Goal: Check status: Check status

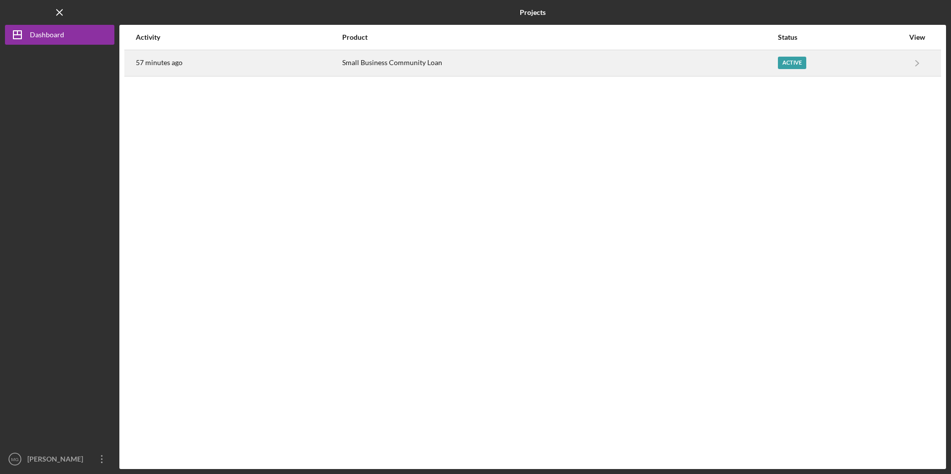
click at [375, 62] on div "Small Business Community Loan" at bounding box center [559, 63] width 435 height 25
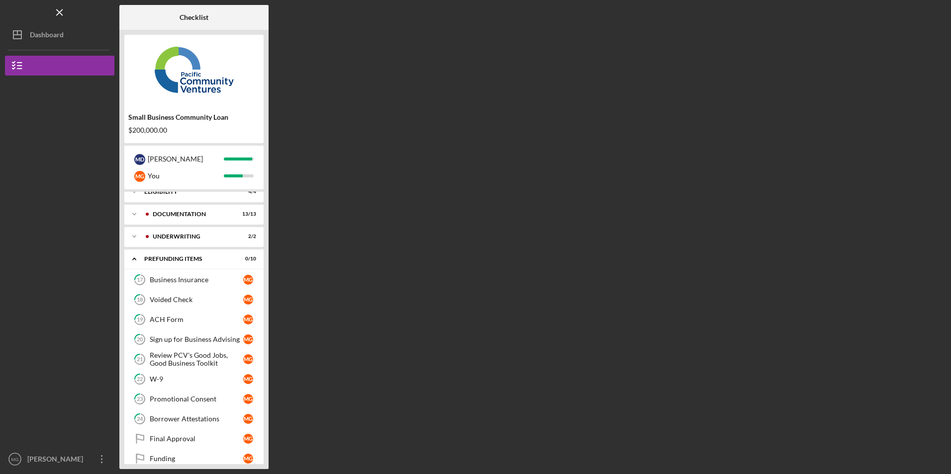
scroll to position [24, 0]
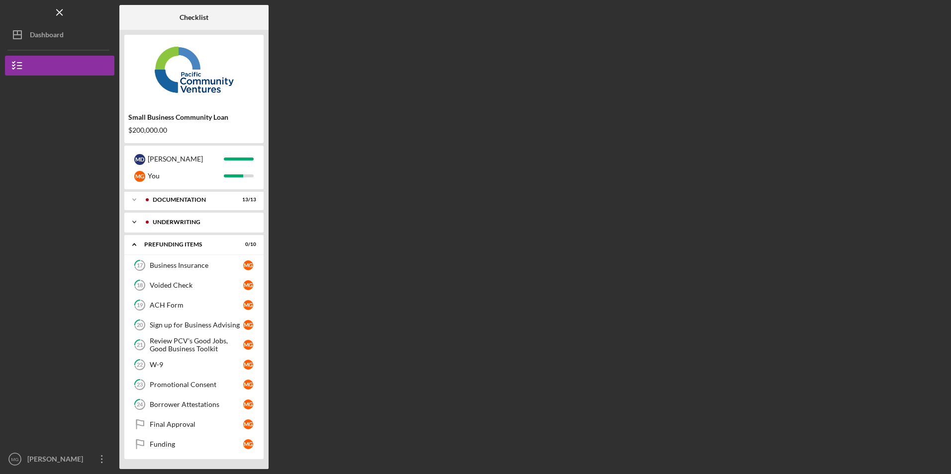
click at [159, 220] on div "Underwriting" at bounding box center [202, 222] width 98 height 6
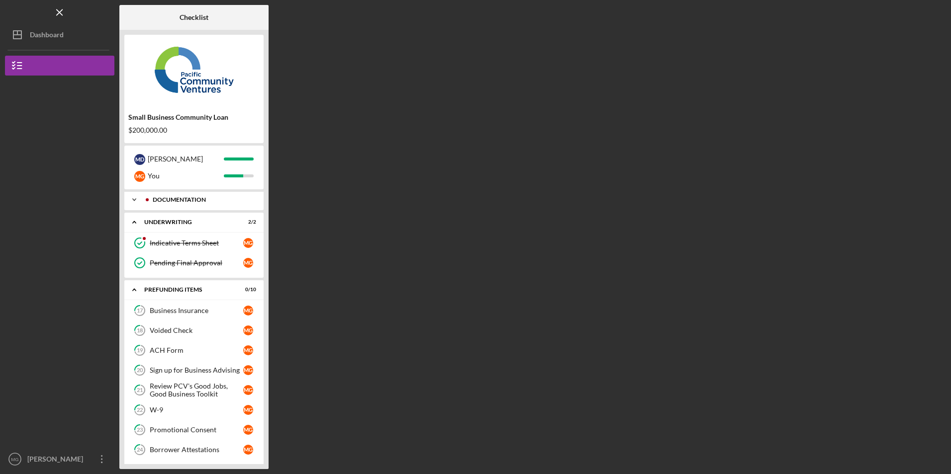
click at [165, 208] on div "Icon/Expander Documentation 13 / 13" at bounding box center [193, 200] width 139 height 20
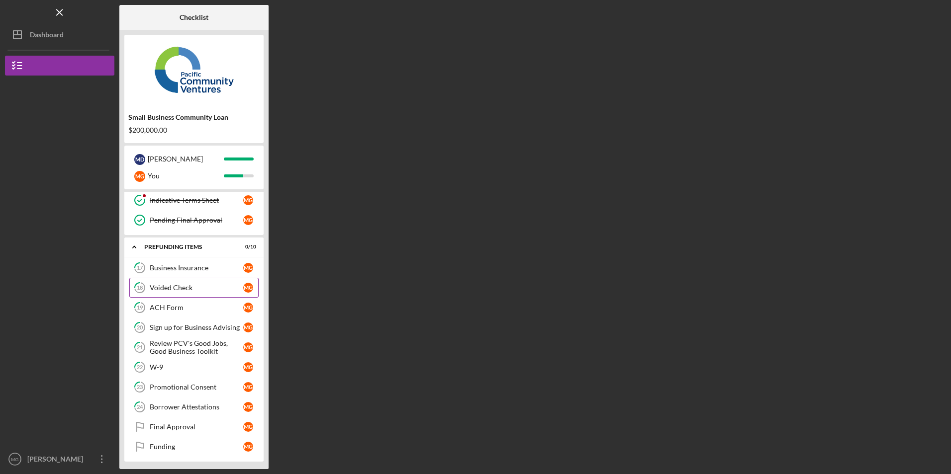
scroll to position [333, 0]
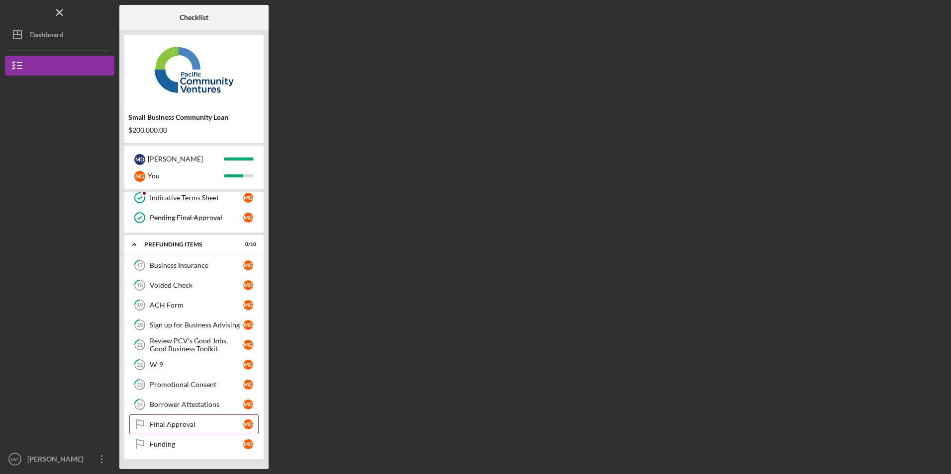
click at [169, 425] on div "Final Approval" at bounding box center [196, 425] width 93 height 8
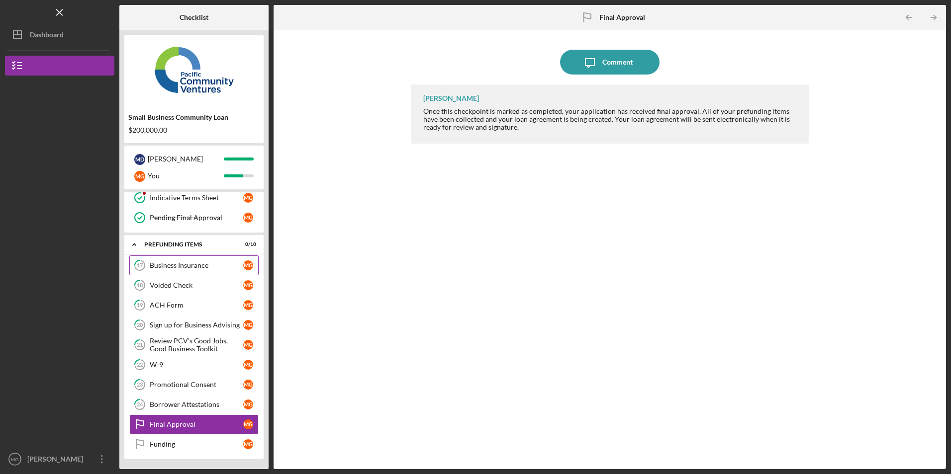
click at [185, 269] on div "Business Insurance" at bounding box center [196, 266] width 93 height 8
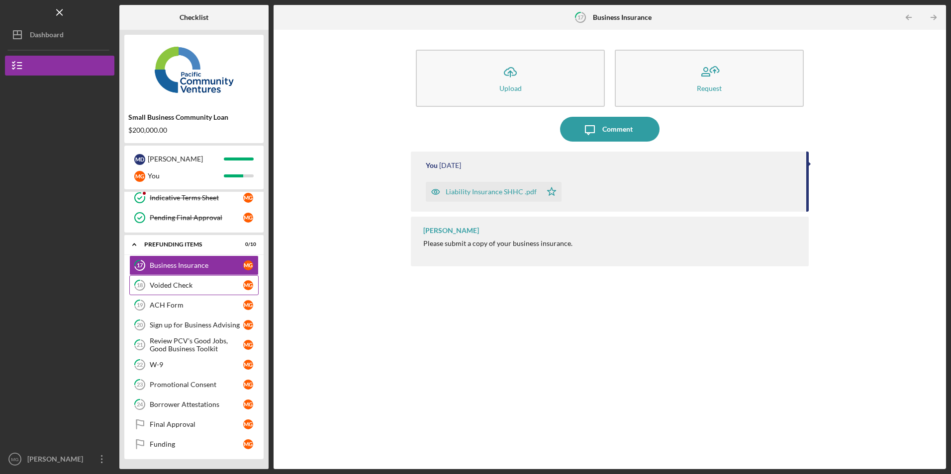
click at [175, 286] on div "Voided Check" at bounding box center [196, 285] width 93 height 8
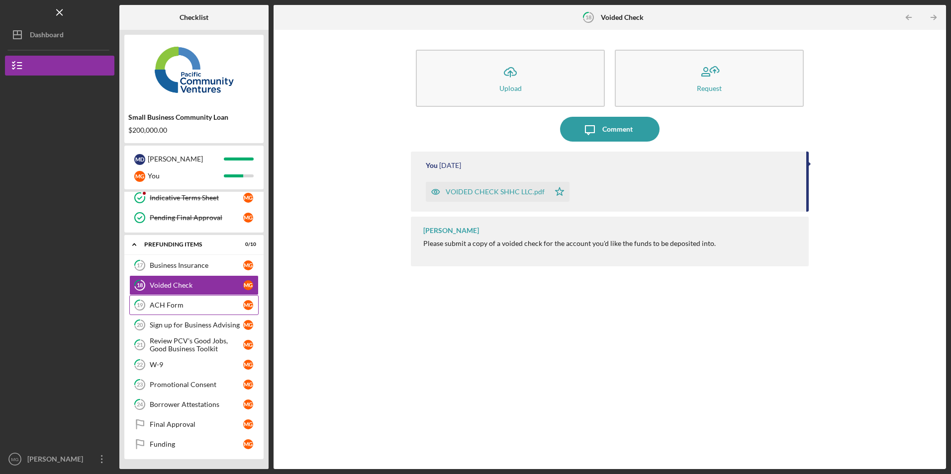
click at [172, 304] on div "ACH Form" at bounding box center [196, 305] width 93 height 8
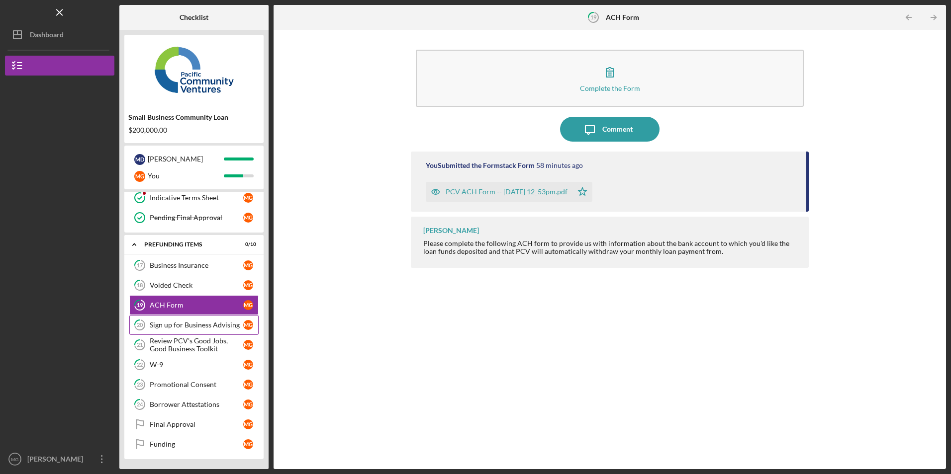
click at [177, 322] on div "Sign up for Business Advising" at bounding box center [196, 325] width 93 height 8
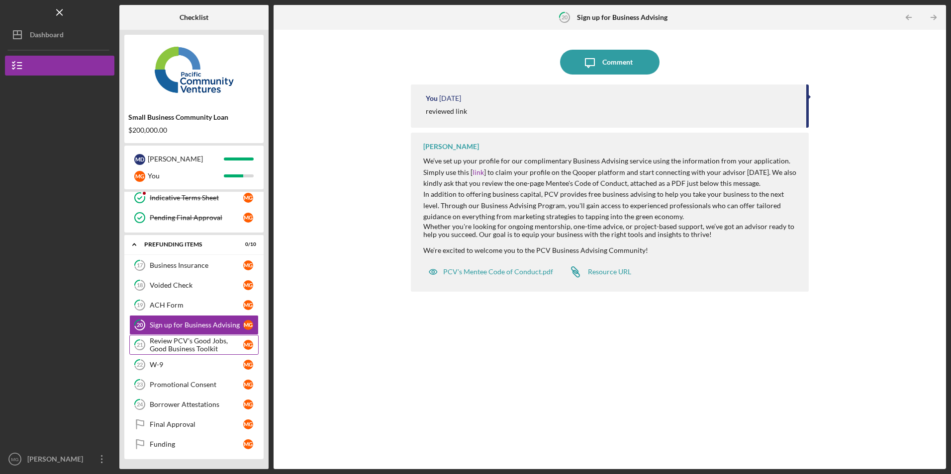
click at [175, 340] on div "Review PCV's Good Jobs, Good Business Toolkit" at bounding box center [196, 345] width 93 height 16
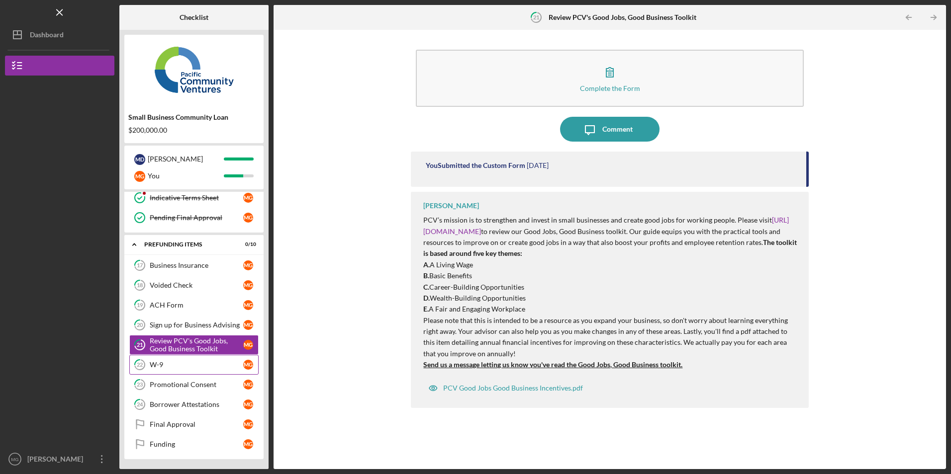
click at [162, 365] on div "W-9" at bounding box center [196, 365] width 93 height 8
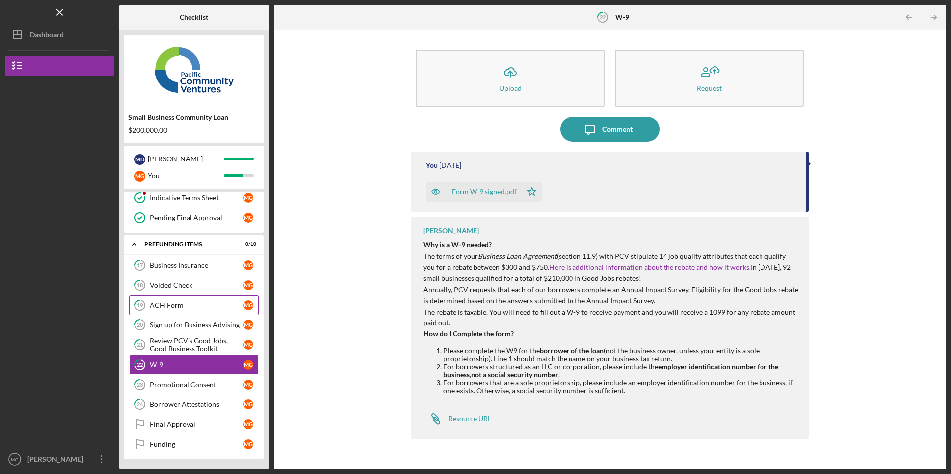
click at [181, 305] on div "ACH Form" at bounding box center [196, 305] width 93 height 8
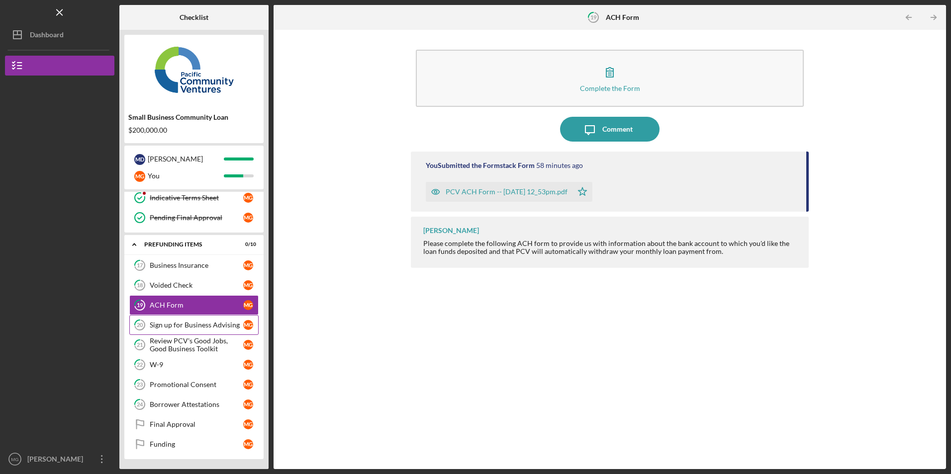
click at [181, 321] on div "Sign up for Business Advising" at bounding box center [196, 325] width 93 height 8
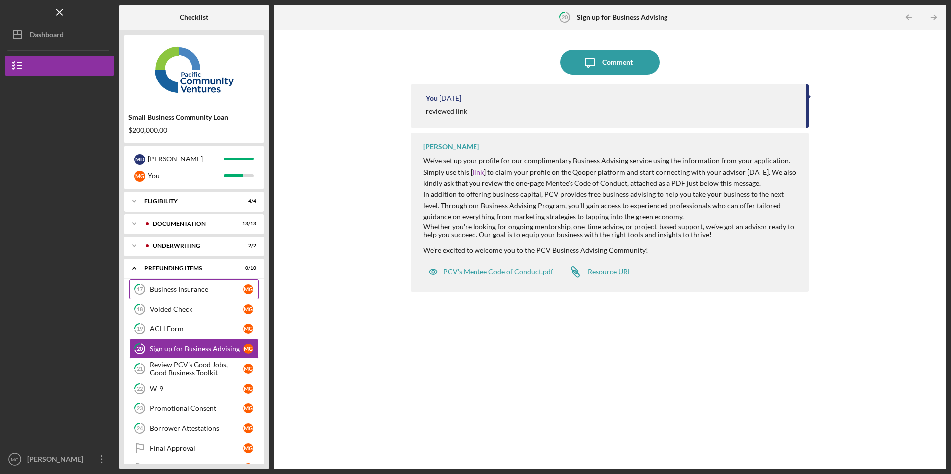
click at [211, 291] on div "Business Insurance" at bounding box center [196, 289] width 93 height 8
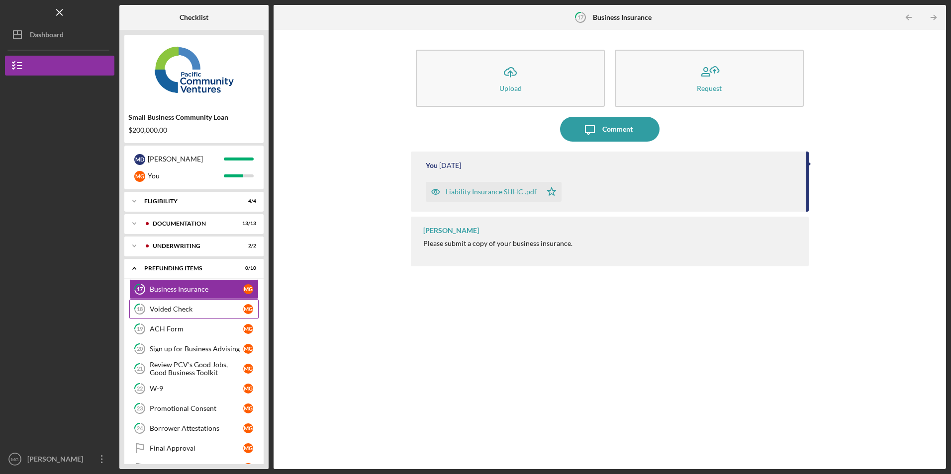
click at [211, 310] on div "Voided Check" at bounding box center [196, 309] width 93 height 8
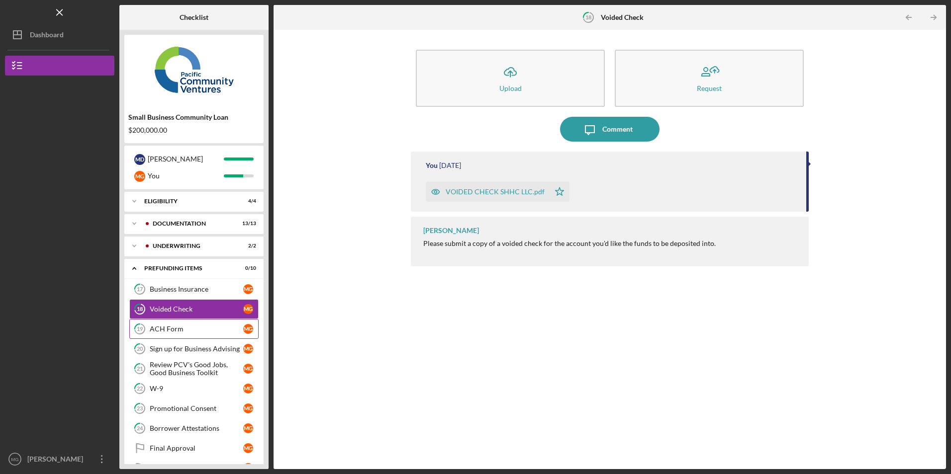
click at [205, 326] on div "ACH Form" at bounding box center [196, 329] width 93 height 8
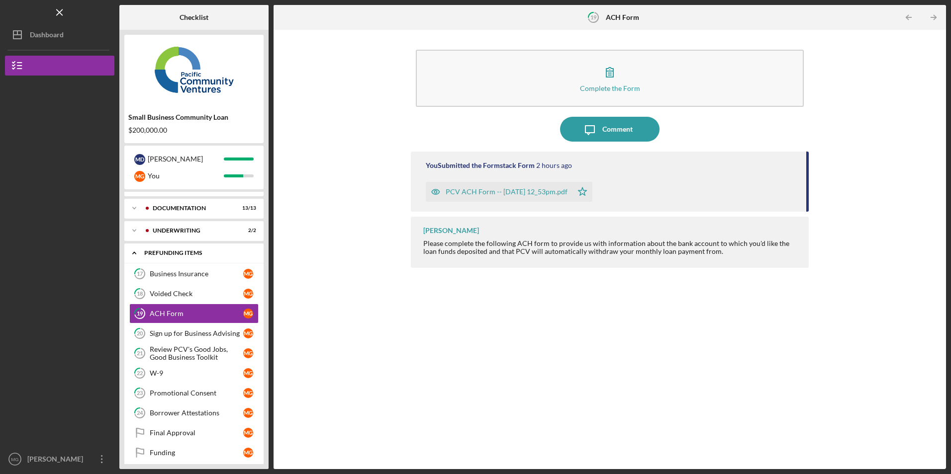
scroll to position [24, 0]
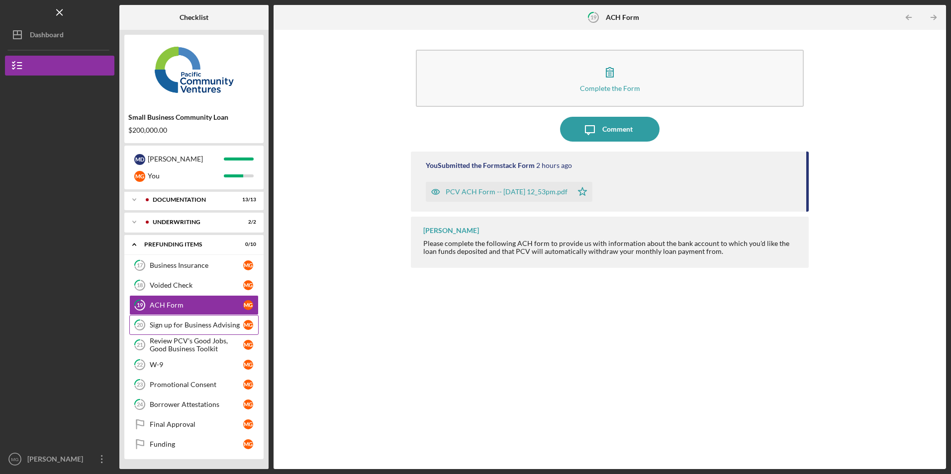
click at [156, 322] on div "Sign up for Business Advising" at bounding box center [196, 325] width 93 height 8
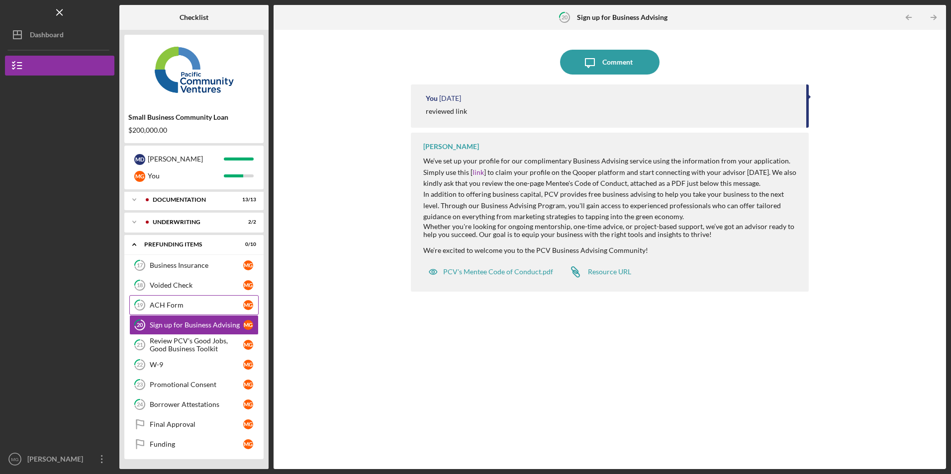
click at [163, 303] on div "ACH Form" at bounding box center [196, 305] width 93 height 8
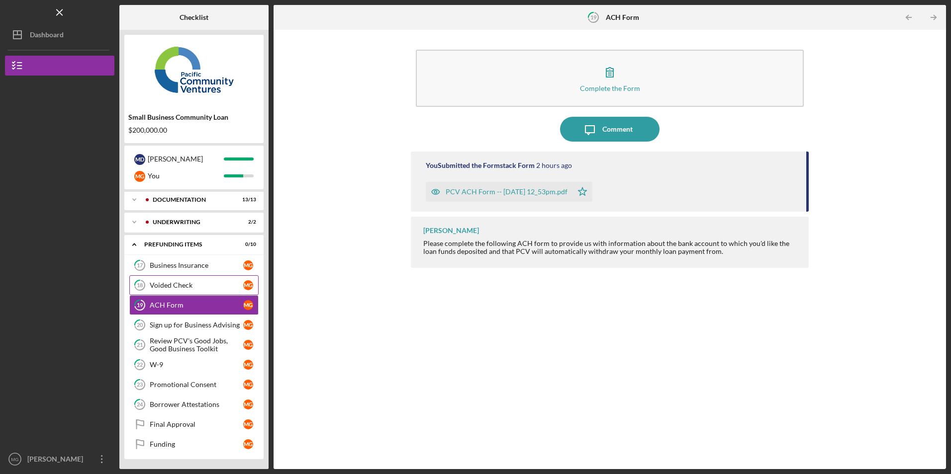
click at [173, 286] on div "Voided Check" at bounding box center [196, 285] width 93 height 8
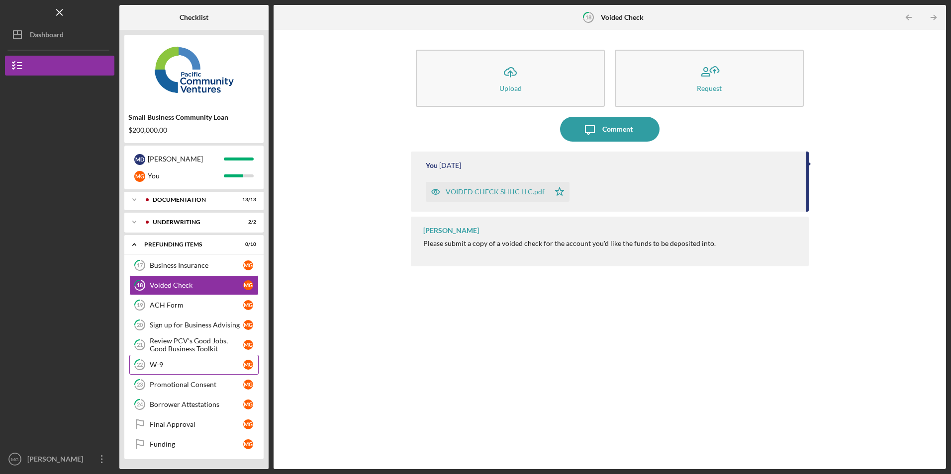
click at [170, 366] on div "W-9" at bounding box center [196, 365] width 93 height 8
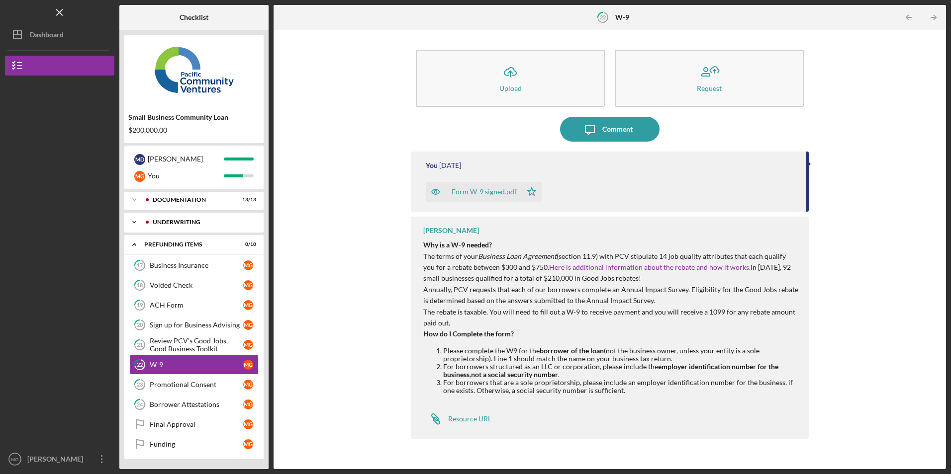
click at [171, 222] on div "Underwriting" at bounding box center [202, 222] width 98 height 6
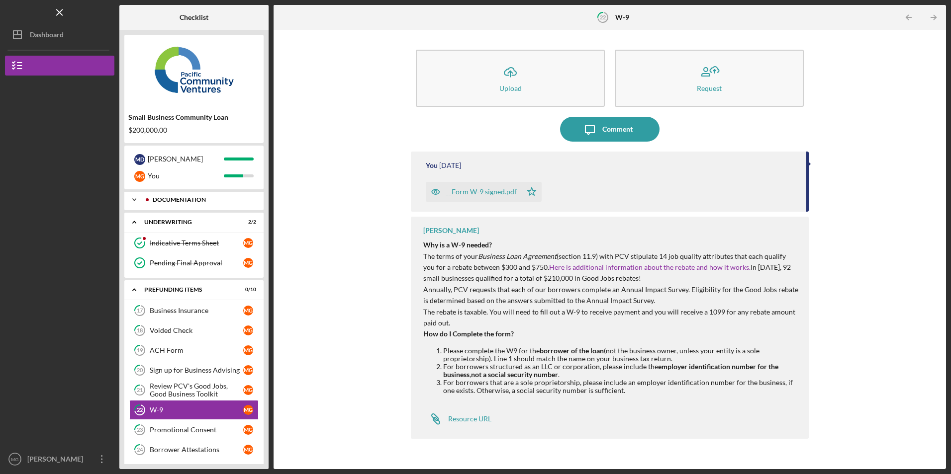
click at [179, 202] on div "Documentation" at bounding box center [202, 200] width 98 height 6
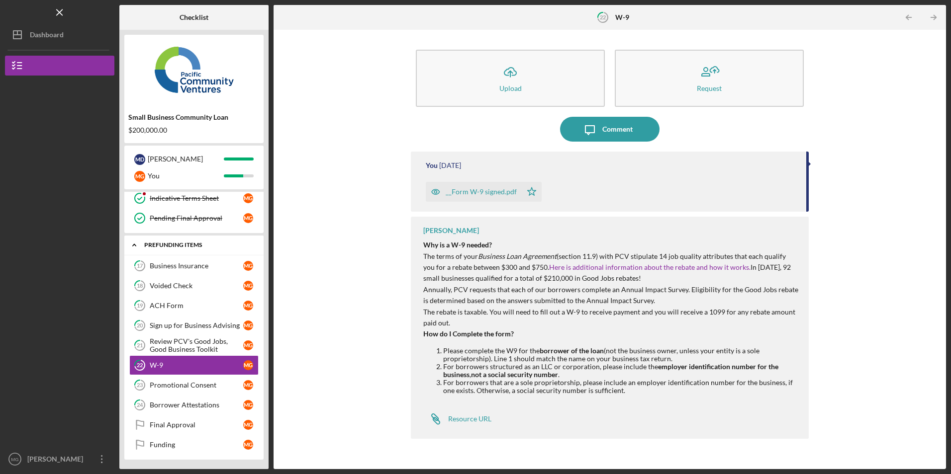
scroll to position [333, 0]
drag, startPoint x: 99, startPoint y: 460, endPoint x: 99, endPoint y: 449, distance: 11.4
click at [99, 460] on icon "Icon/Overflow" at bounding box center [102, 459] width 25 height 25
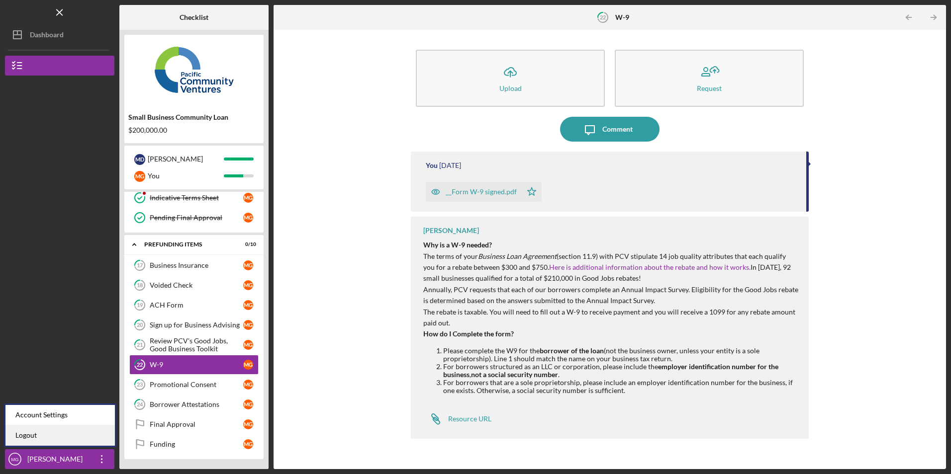
click at [91, 436] on link "Logout" at bounding box center [59, 436] width 109 height 20
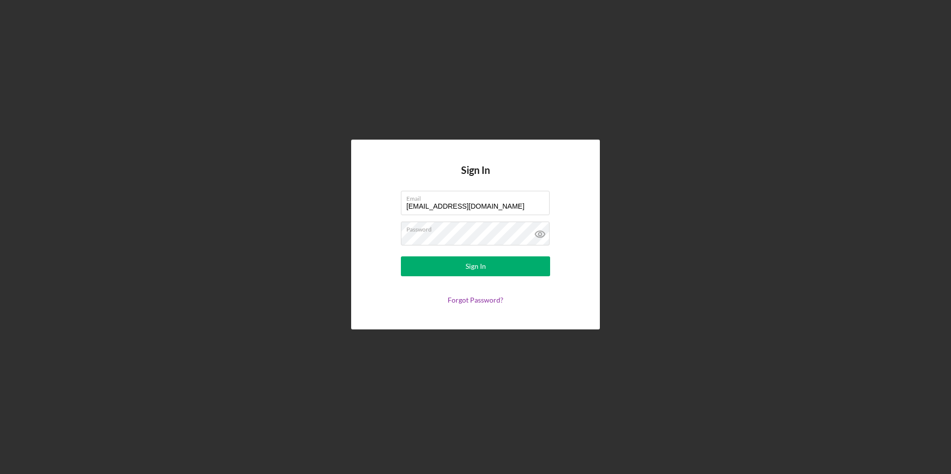
drag, startPoint x: 482, startPoint y: 209, endPoint x: 381, endPoint y: 200, distance: 101.3
click at [381, 200] on form "Email juanashhc@ymail.com Password Sign In Forgot Password?" at bounding box center [475, 247] width 199 height 113
type input "casey@barrelprooflounge.com"
click at [423, 269] on button "Sign In" at bounding box center [475, 267] width 149 height 20
